Goal: Entertainment & Leisure: Consume media (video, audio)

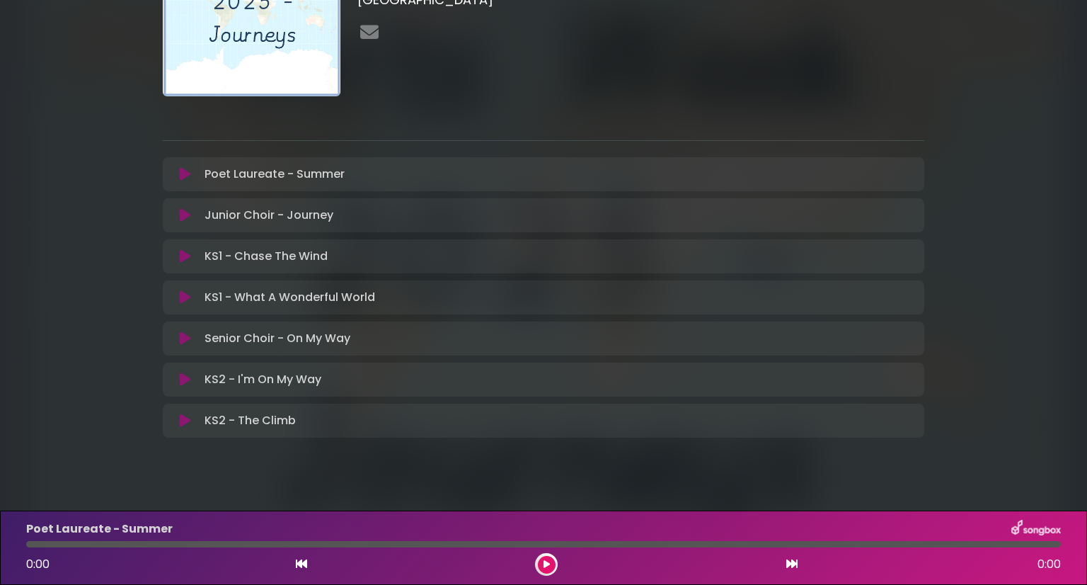
scroll to position [142, 0]
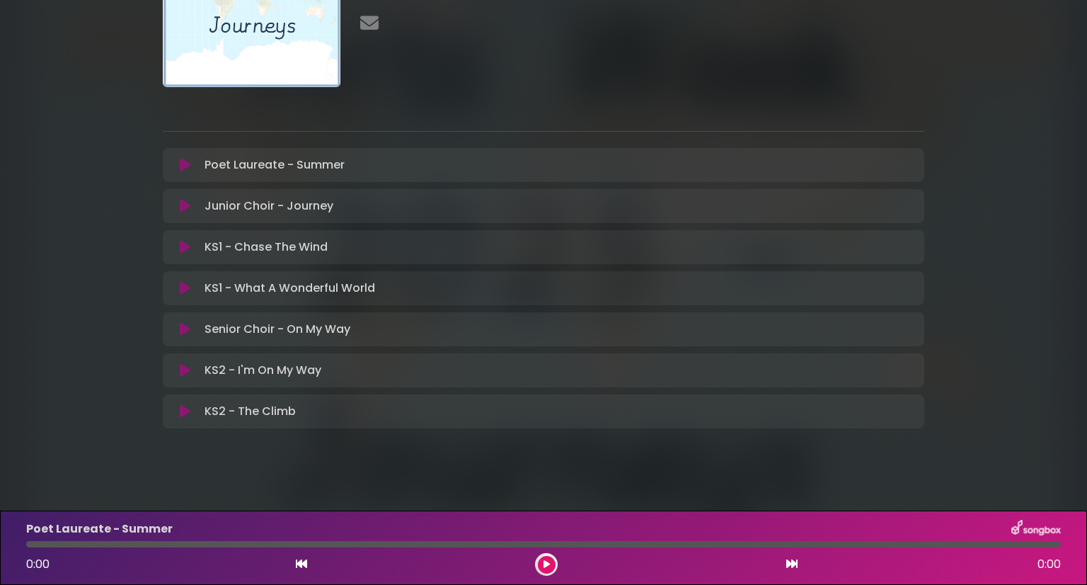
click at [270, 290] on p "KS1 - What A Wonderful World Loading Track..." at bounding box center [290, 288] width 171 height 17
click at [178, 287] on button at bounding box center [185, 288] width 28 height 14
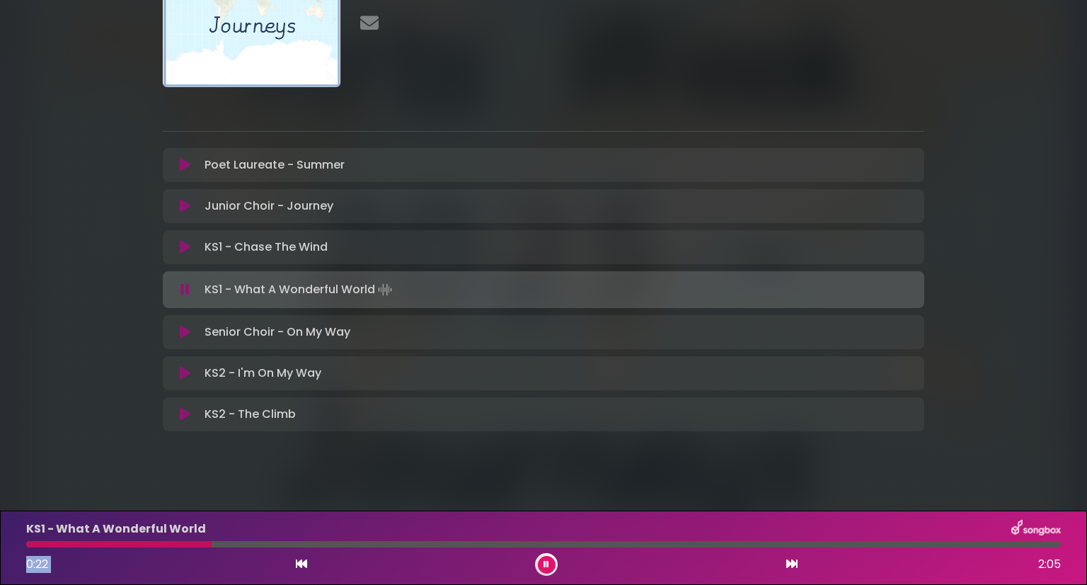
drag, startPoint x: 40, startPoint y: 541, endPoint x: 211, endPoint y: 555, distance: 171.8
click at [211, 555] on div "KS1 - What A Wonderful World 0:22 2:05" at bounding box center [544, 547] width 1052 height 56
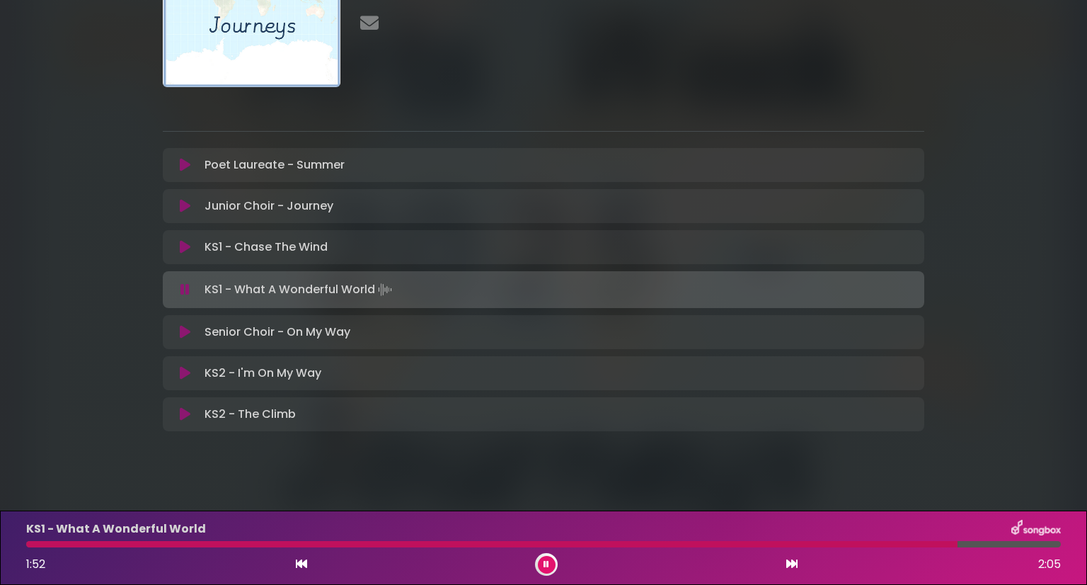
click at [226, 369] on p "KS2 - I'm On My Way Loading Track..." at bounding box center [263, 372] width 117 height 17
click at [549, 570] on button at bounding box center [547, 565] width 18 height 18
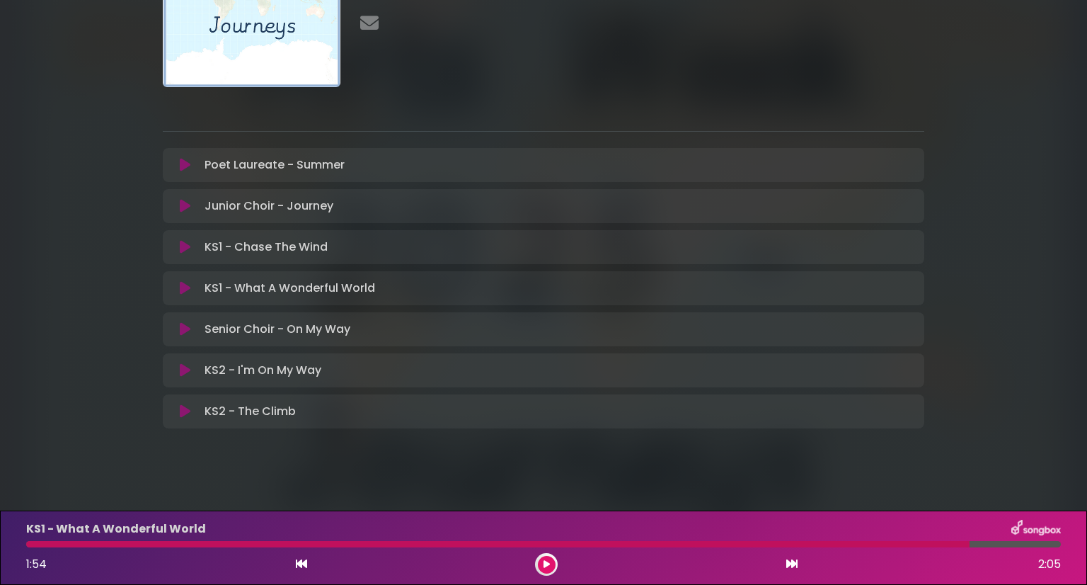
click at [178, 369] on button at bounding box center [185, 370] width 28 height 14
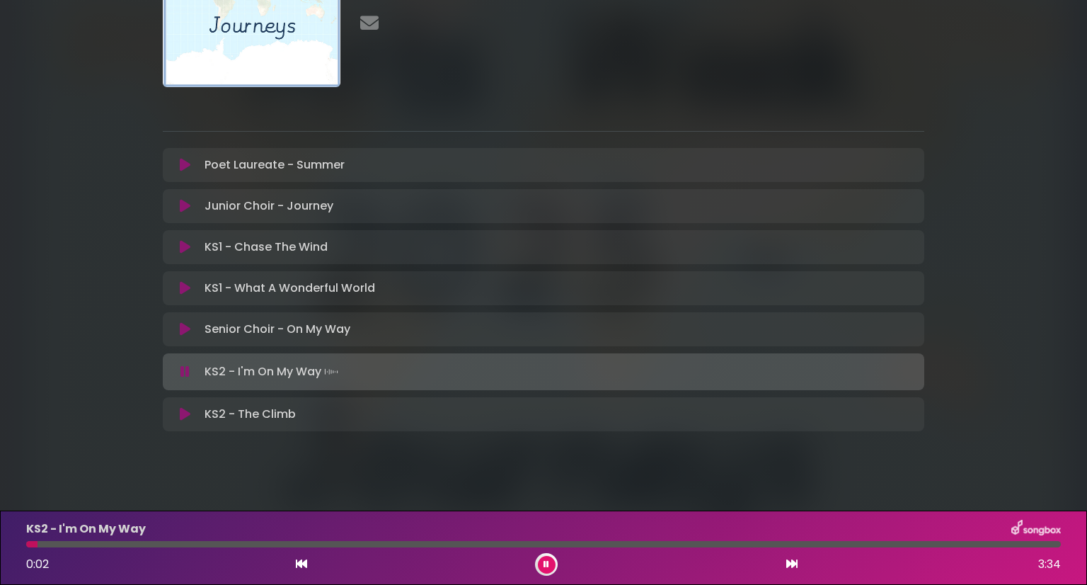
click at [173, 546] on div at bounding box center [543, 544] width 1035 height 6
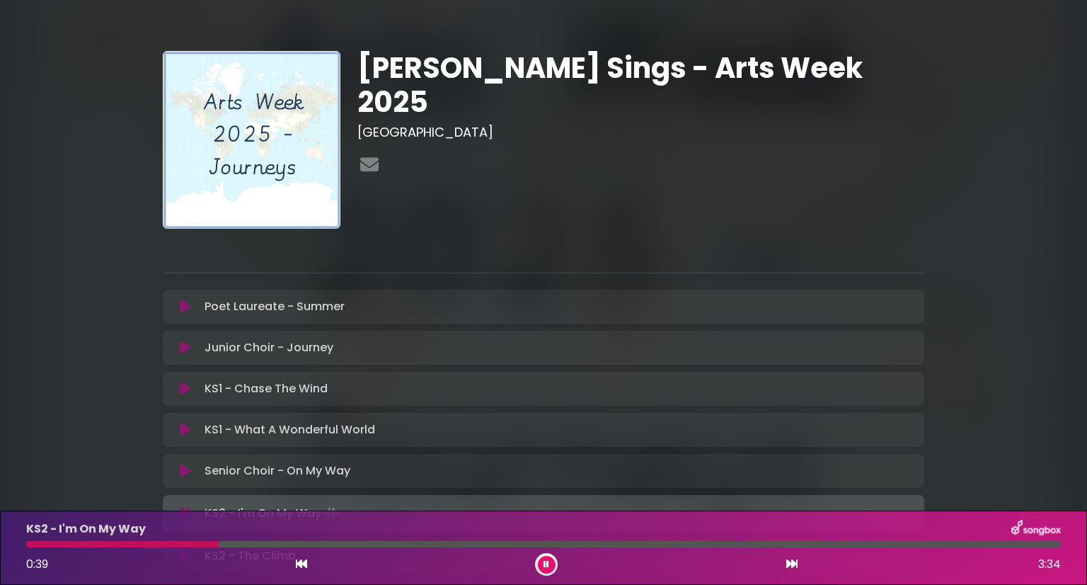
click at [548, 564] on icon at bounding box center [547, 564] width 6 height 8
